Goal: Information Seeking & Learning: Get advice/opinions

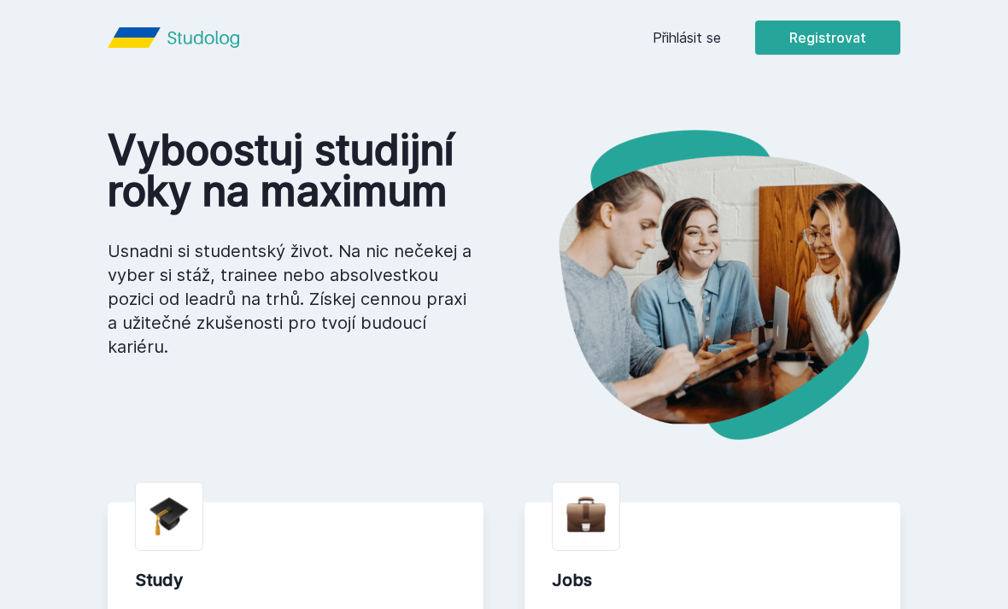
click at [833, 37] on button "Registrovat" at bounding box center [827, 37] width 145 height 34
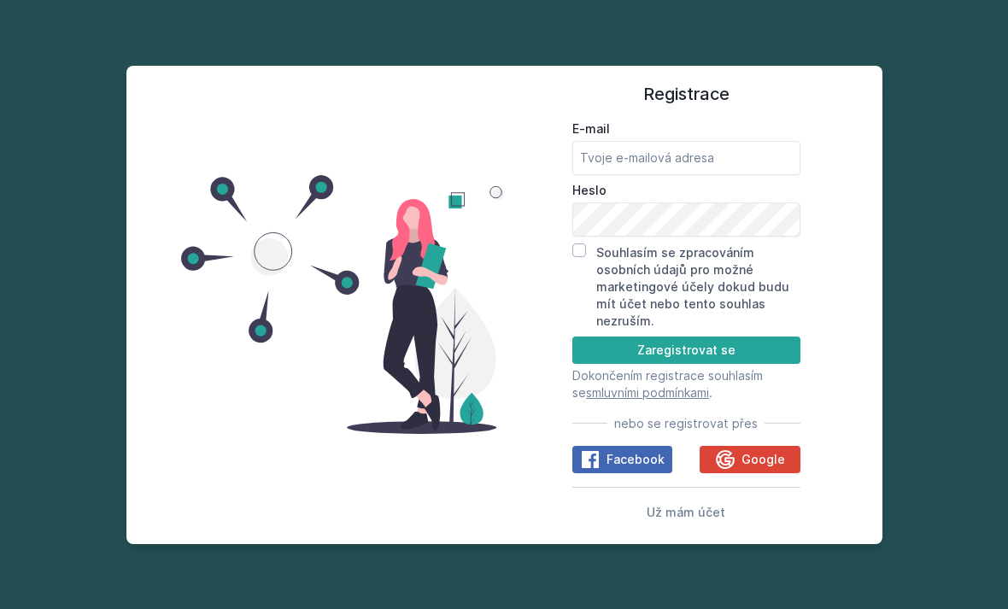
click at [782, 468] on span "Google" at bounding box center [763, 459] width 44 height 17
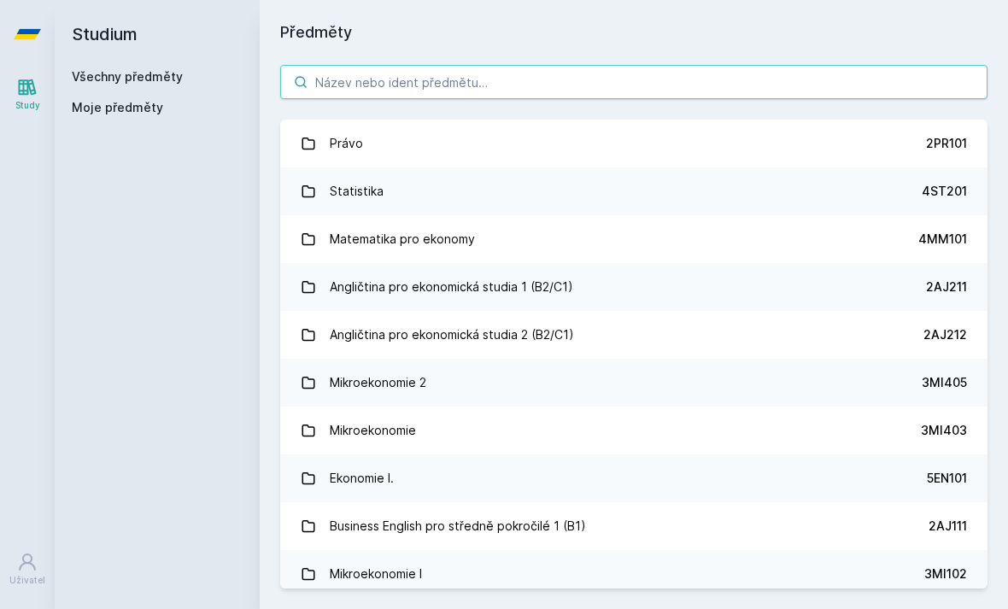
type input "."
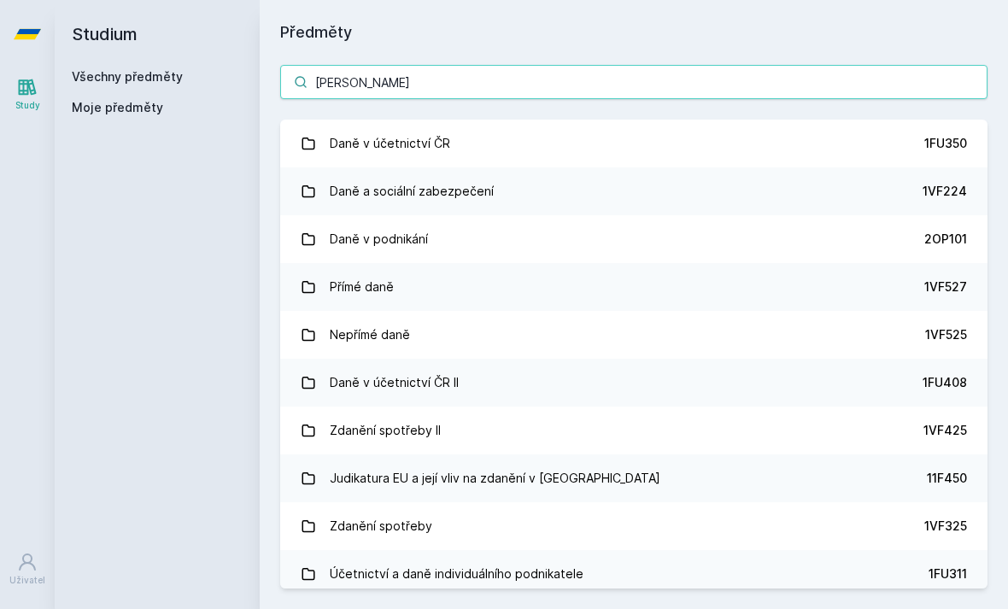
type input "[PERSON_NAME]"
click at [434, 194] on div "Daně a sociální zabezpečení" at bounding box center [412, 191] width 164 height 34
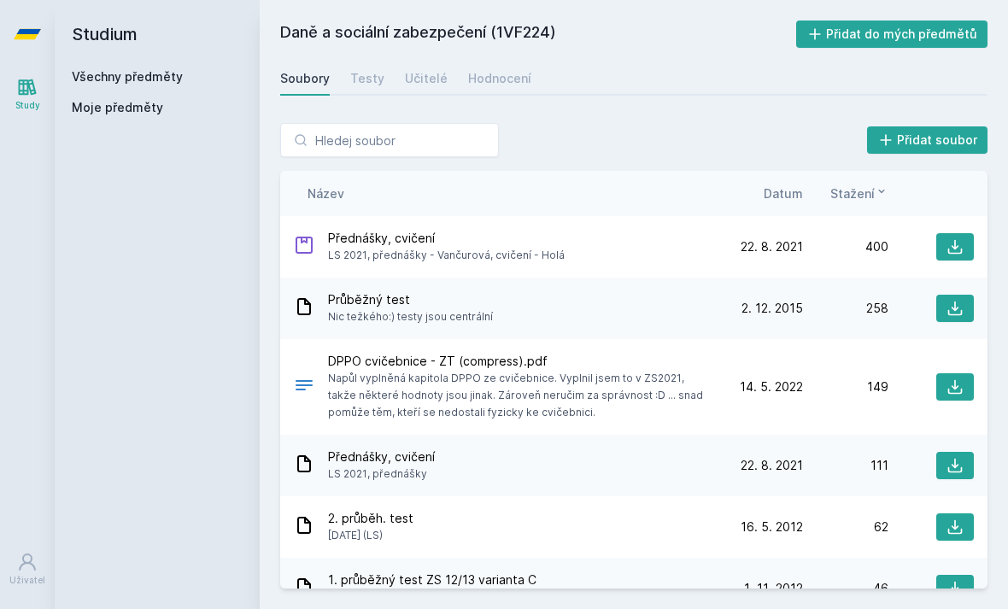
click at [411, 86] on div "Učitelé" at bounding box center [426, 78] width 43 height 17
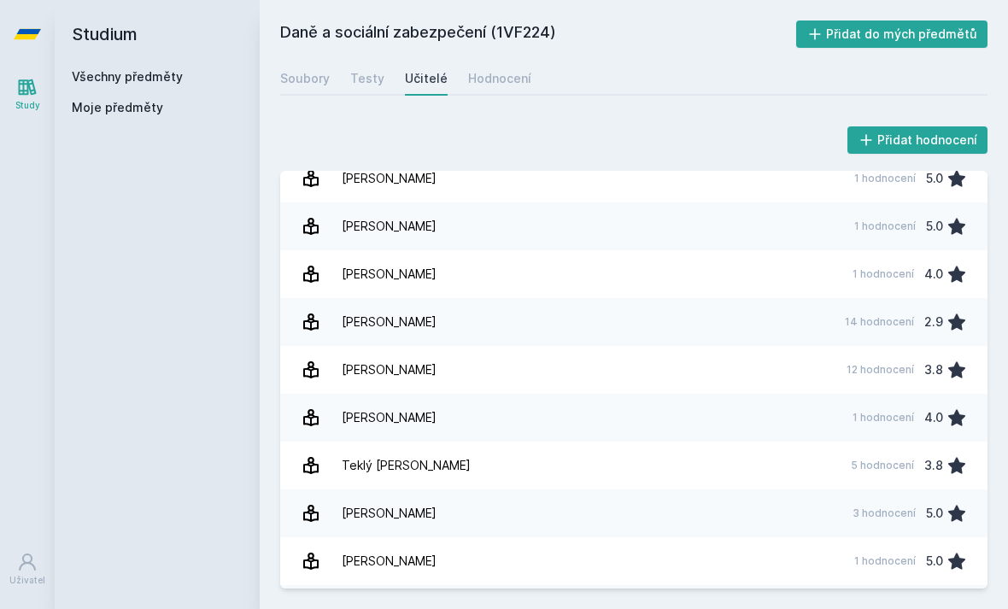
scroll to position [786, 0]
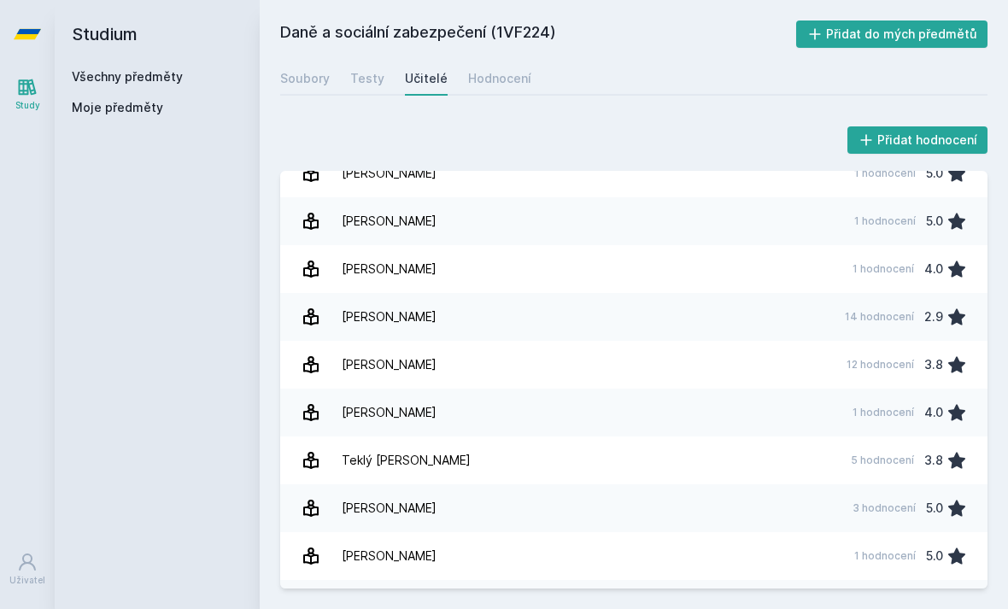
click at [708, 325] on link "[PERSON_NAME] 14 hodnocení 2.9" at bounding box center [633, 317] width 707 height 48
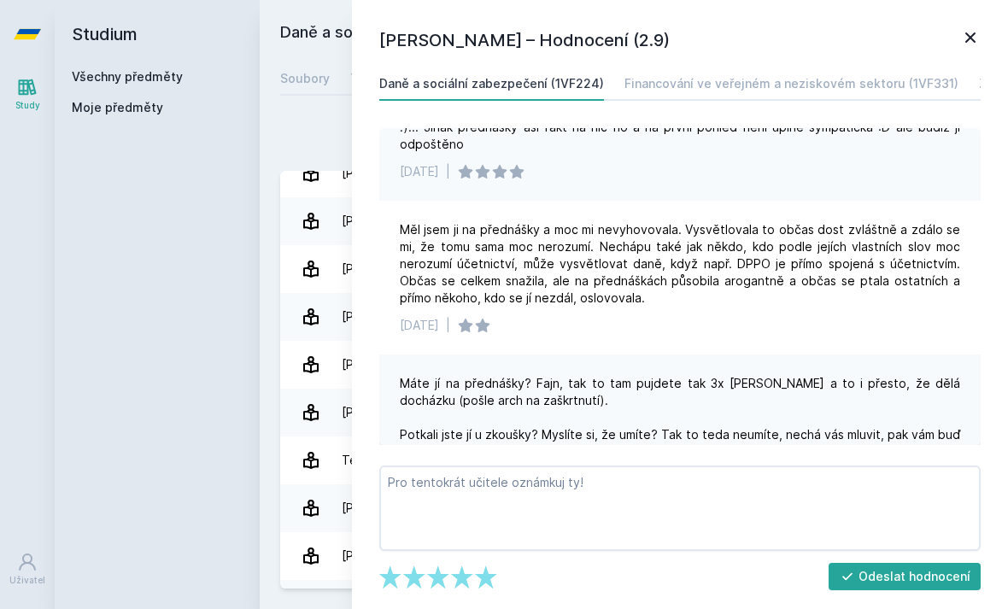
scroll to position [694, 0]
click at [499, 254] on div "Měl jsem ji na přednášky a moc mi nevyhovovala. Vysvětlovala to občas dost zvlá…" at bounding box center [680, 265] width 560 height 85
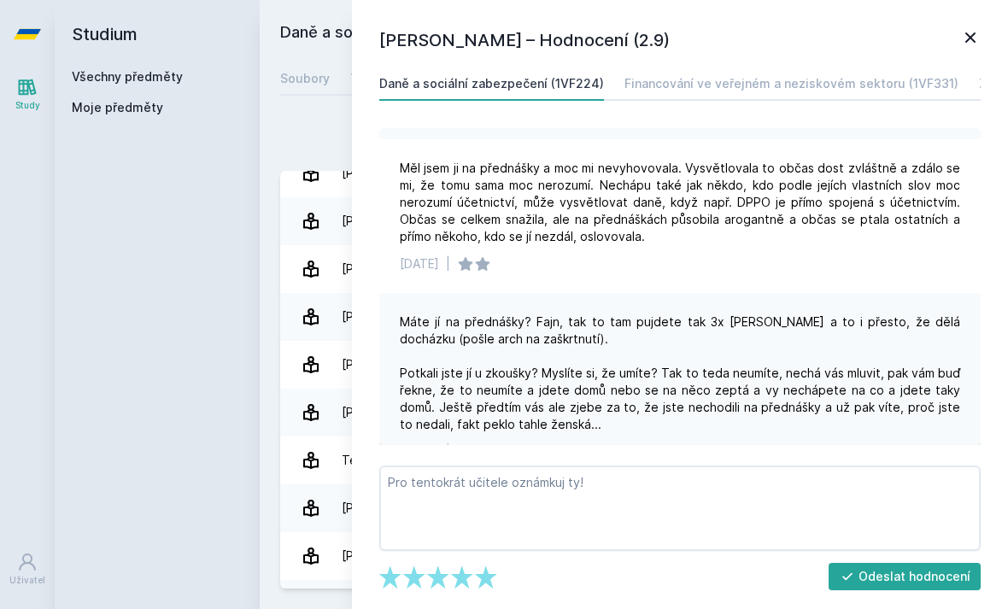
scroll to position [758, 0]
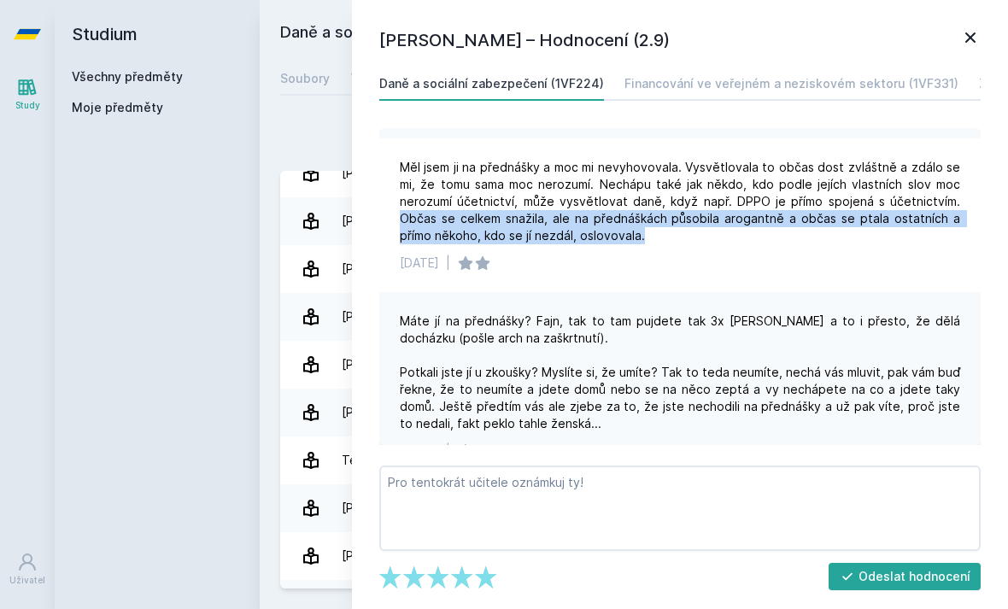
copy div "Občas se celkem snažila, ale na přednáškách působila arogantně a občas se ptala…"
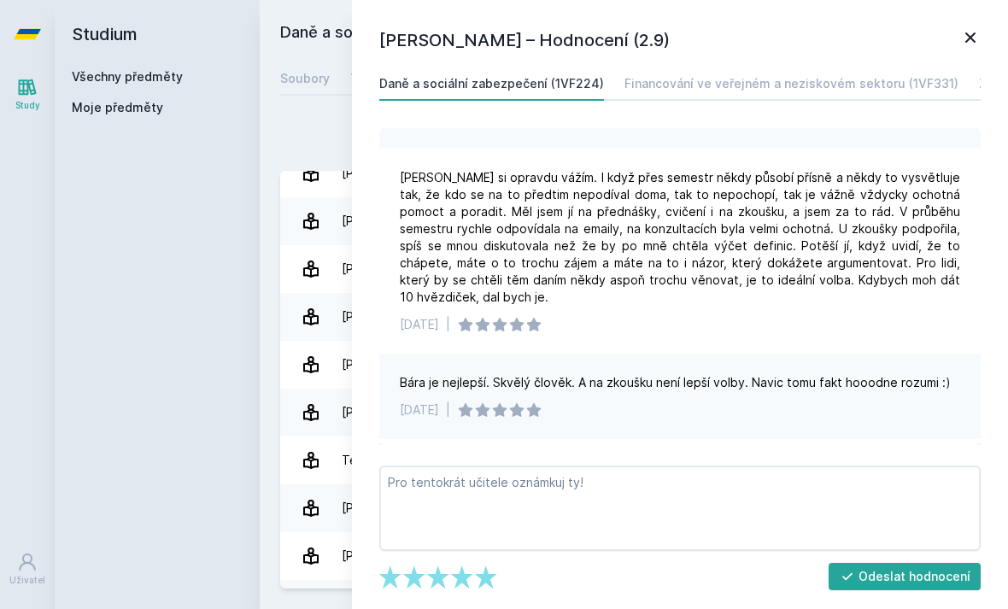
scroll to position [785, 0]
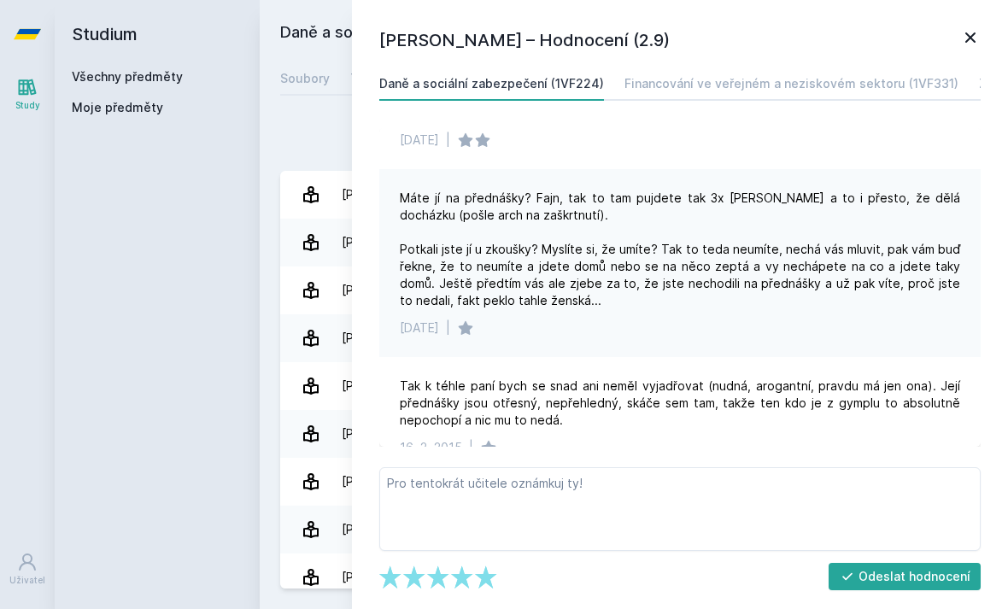
scroll to position [885, 0]
